Goal: Book appointment/travel/reservation

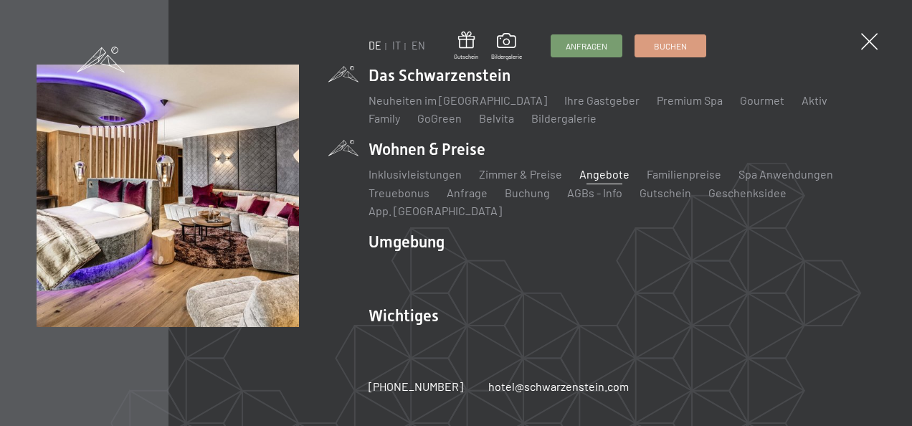
click at [605, 180] on link "Angebote" at bounding box center [604, 174] width 50 height 14
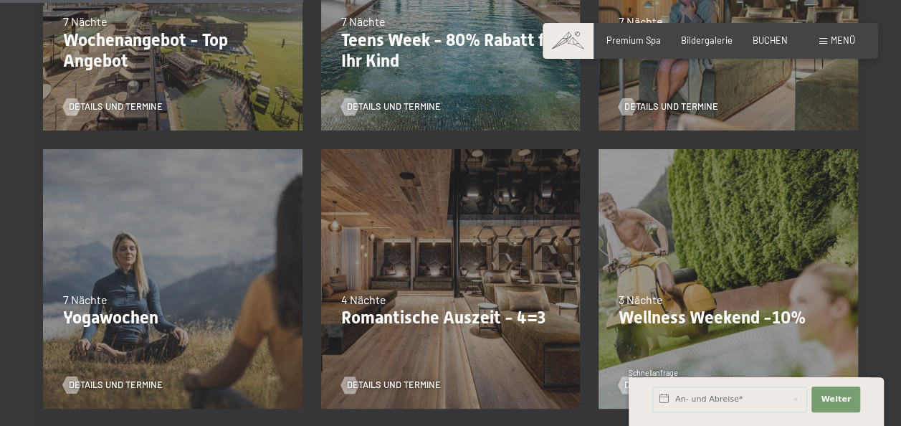
scroll to position [932, 0]
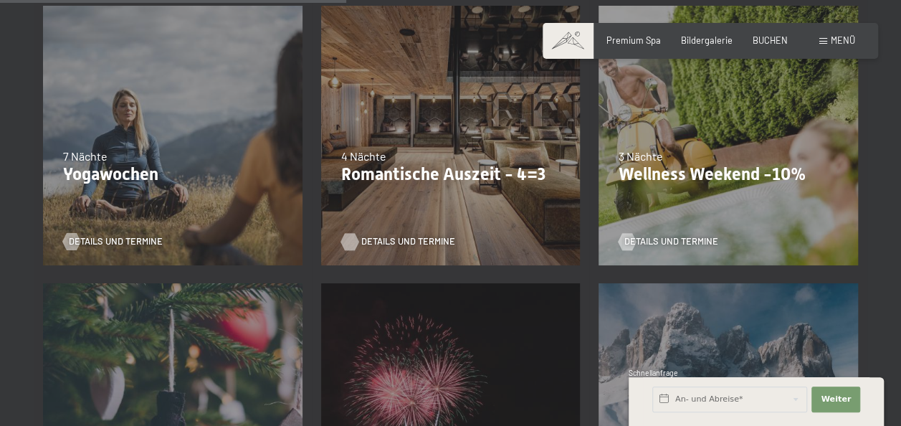
click at [409, 235] on span "Details und Termine" at bounding box center [408, 241] width 94 height 13
